Goal: Task Accomplishment & Management: Complete application form

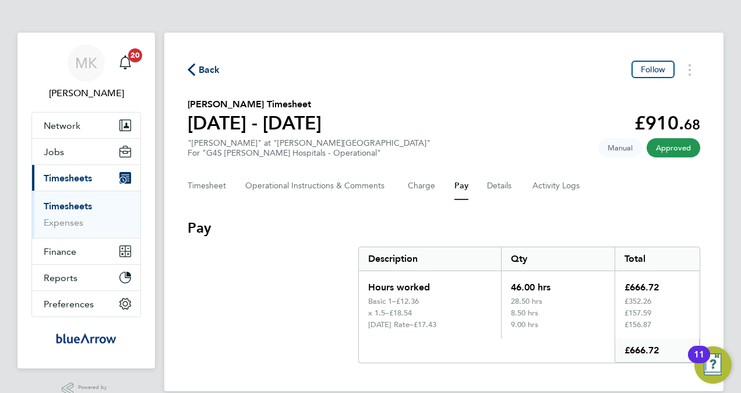
scroll to position [24, 0]
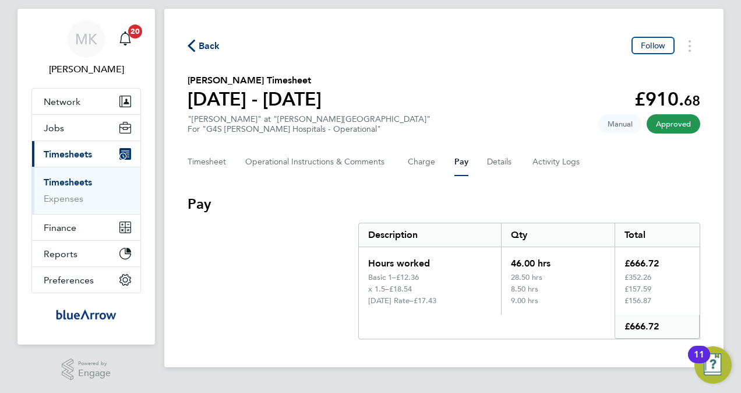
click at [78, 180] on link "Timesheets" at bounding box center [68, 182] width 48 height 11
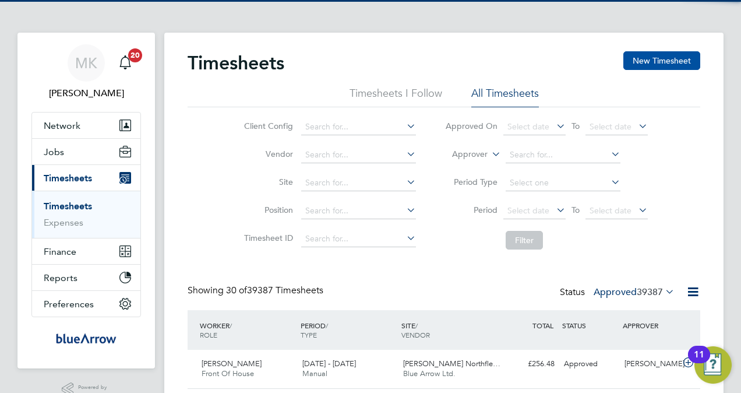
click at [649, 58] on button "New Timesheet" at bounding box center [662, 60] width 77 height 19
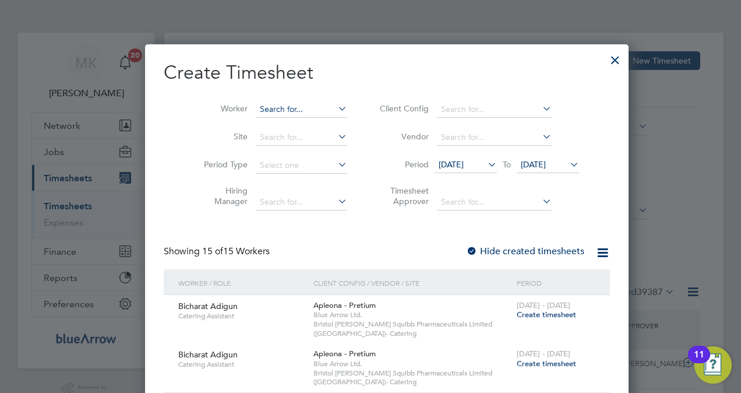
click at [270, 107] on input at bounding box center [302, 109] width 92 height 16
paste input "[PERSON_NAME]"
type input "[PERSON_NAME]"
click at [273, 124] on b "Olabode" at bounding box center [261, 125] width 34 height 10
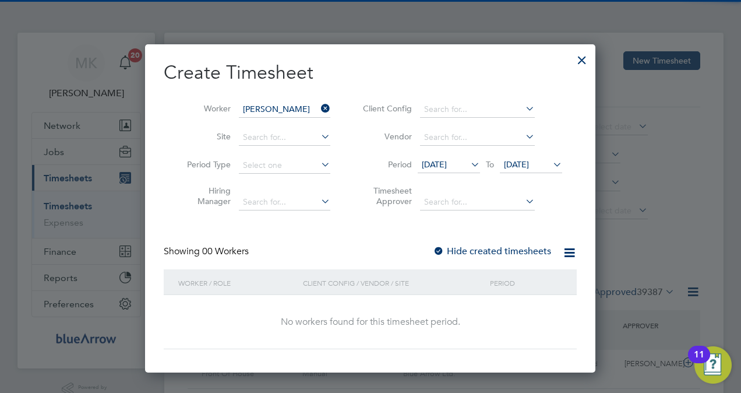
click at [449, 249] on label "Hide created timesheets" at bounding box center [492, 251] width 118 height 12
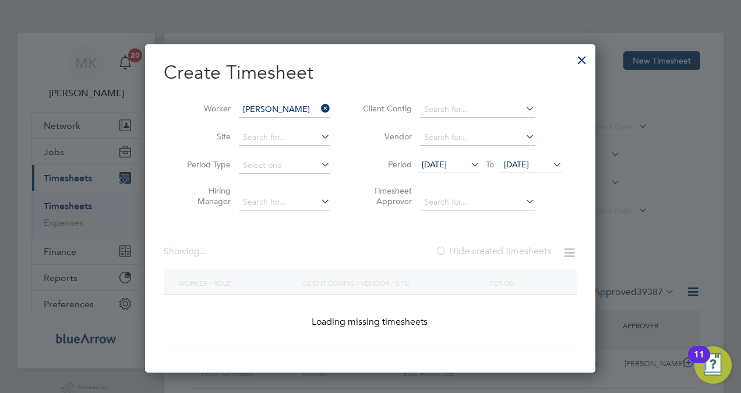
click at [449, 249] on label "Hide created timesheets" at bounding box center [493, 251] width 116 height 12
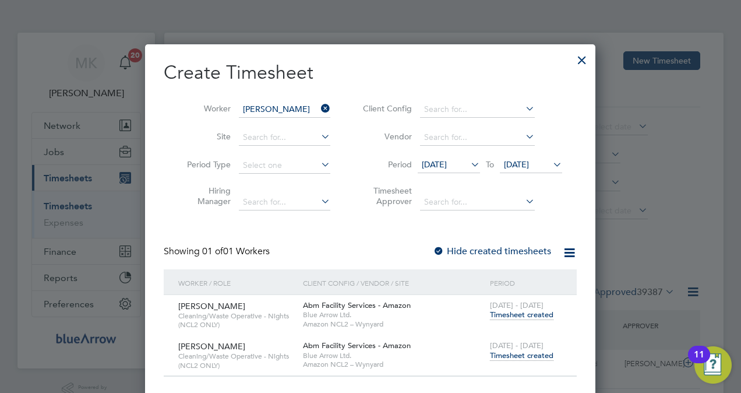
click at [508, 357] on span "Timesheet created" at bounding box center [522, 355] width 64 height 10
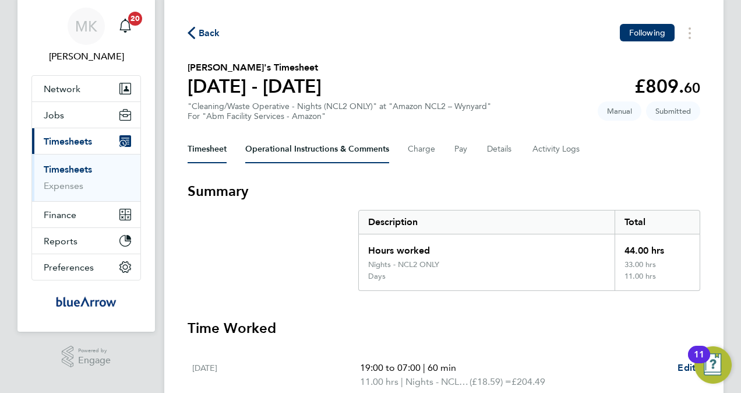
click at [360, 147] on Comments-tab "Operational Instructions & Comments" at bounding box center [317, 149] width 144 height 28
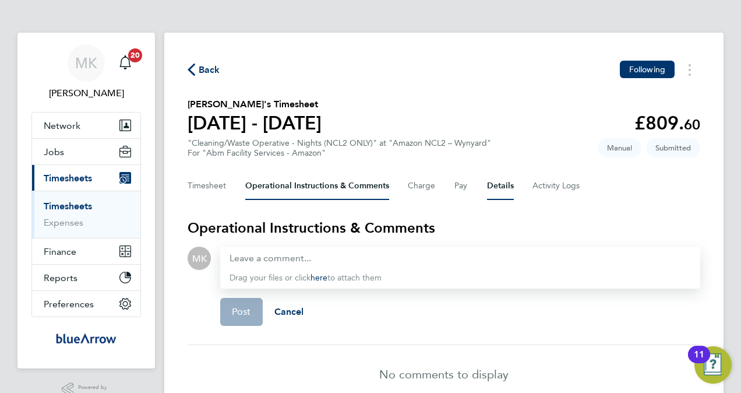
click at [490, 182] on button "Details" at bounding box center [500, 186] width 27 height 28
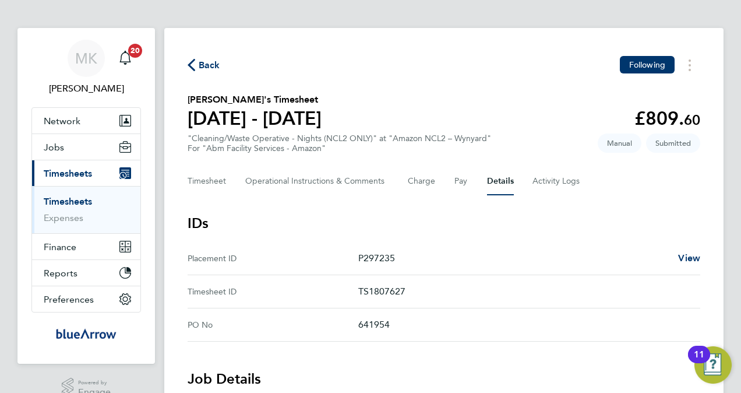
click at [212, 65] on span "Back" at bounding box center [210, 65] width 22 height 14
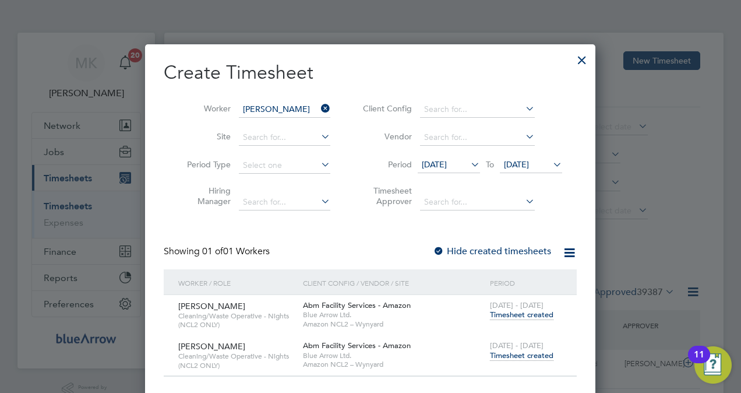
click at [319, 107] on icon at bounding box center [319, 108] width 0 height 16
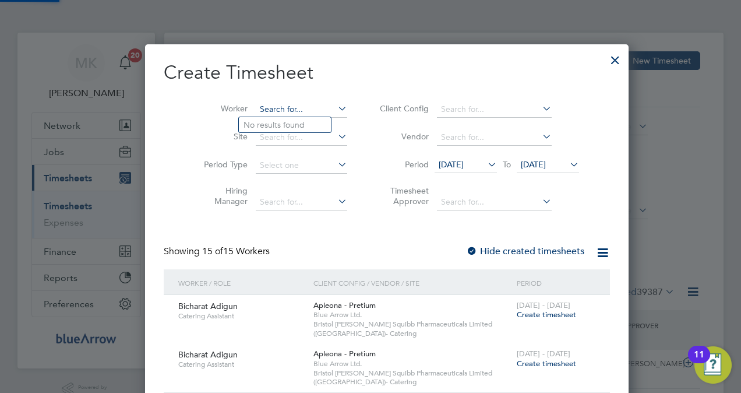
click at [287, 107] on input at bounding box center [302, 109] width 92 height 16
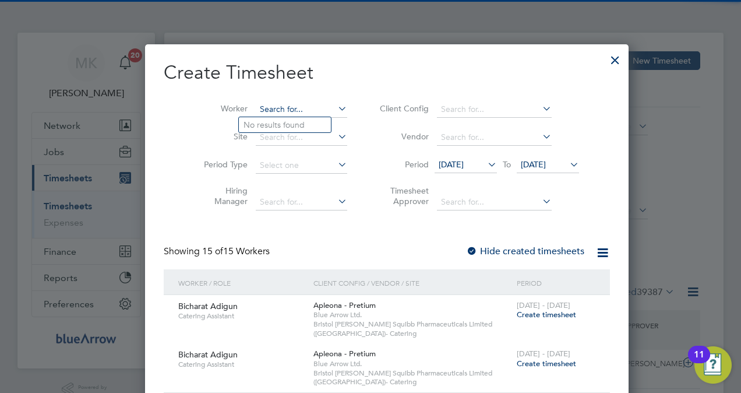
paste input "[PERSON_NAME]"
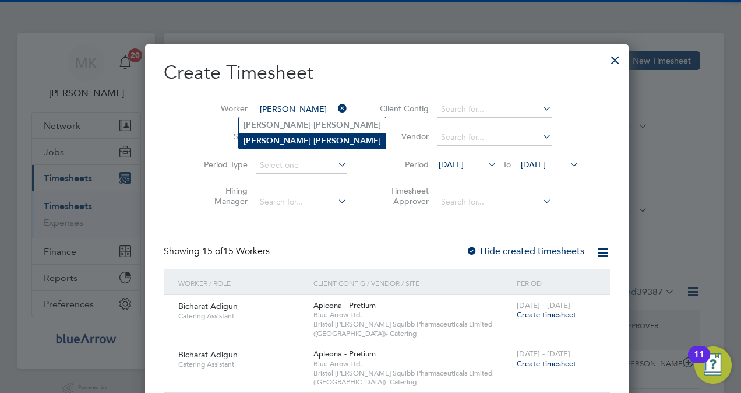
type input "[PERSON_NAME]"
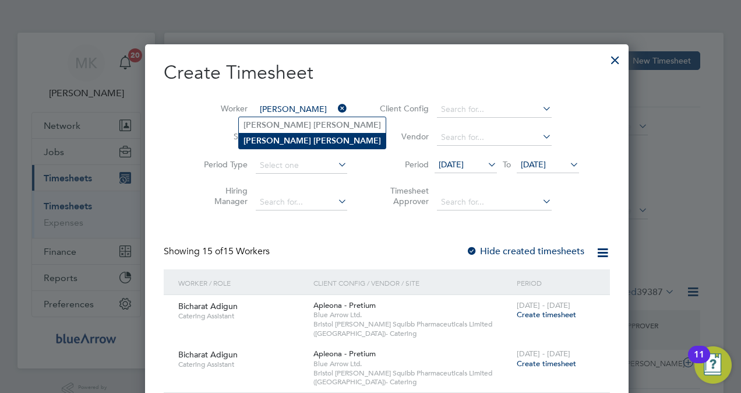
click at [314, 141] on b "[PERSON_NAME]" at bounding box center [348, 141] width 68 height 10
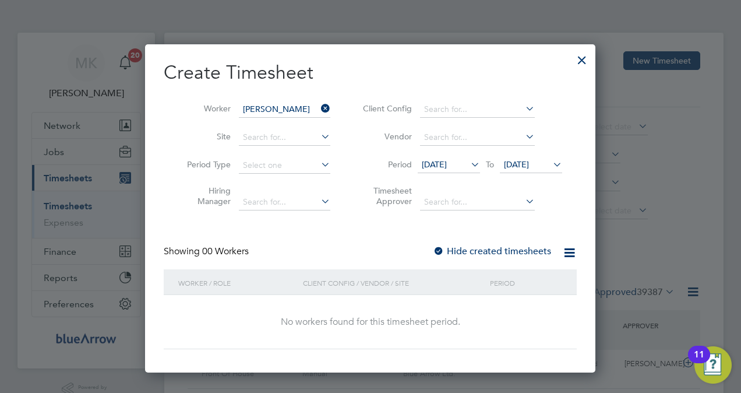
click at [470, 244] on div "Create Timesheet Worker [PERSON_NAME] Site Period Type Hiring Manager Client Co…" at bounding box center [370, 205] width 413 height 288
click at [470, 253] on label "Hide created timesheets" at bounding box center [492, 251] width 118 height 12
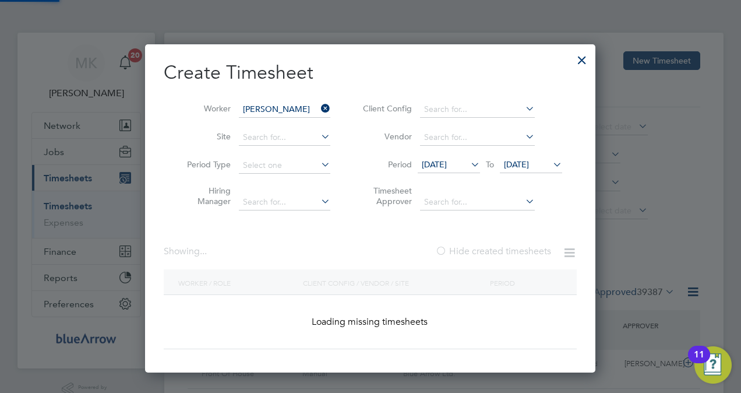
click at [470, 253] on label "Hide created timesheets" at bounding box center [493, 251] width 116 height 12
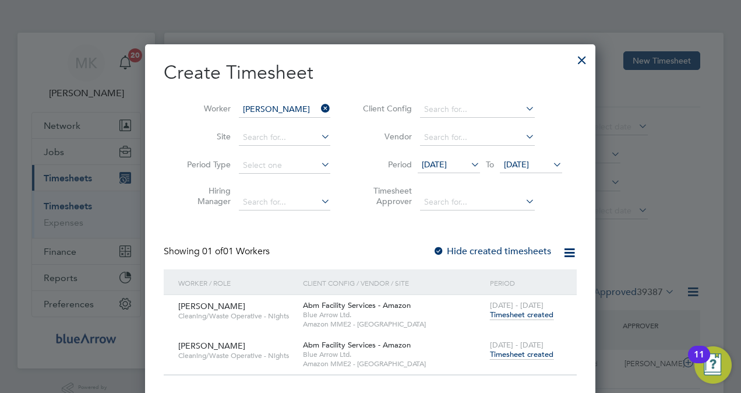
click at [497, 354] on span "Timesheet created" at bounding box center [522, 354] width 64 height 10
